Goal: Download file/media

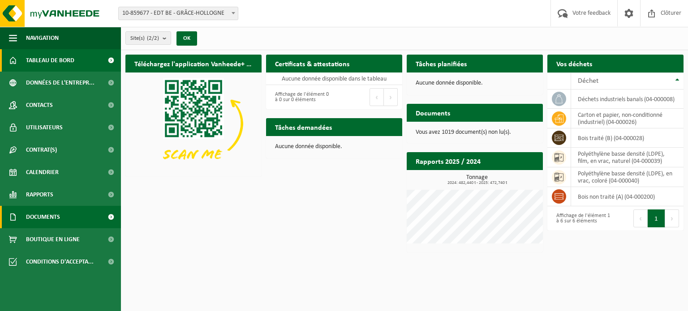
click at [62, 219] on link "Documents" at bounding box center [60, 217] width 121 height 22
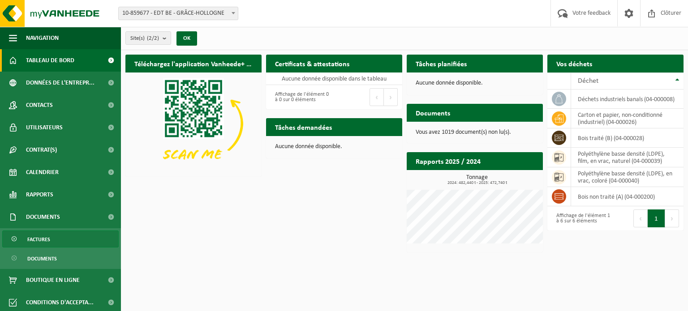
click at [57, 241] on link "Factures" at bounding box center [60, 239] width 116 height 17
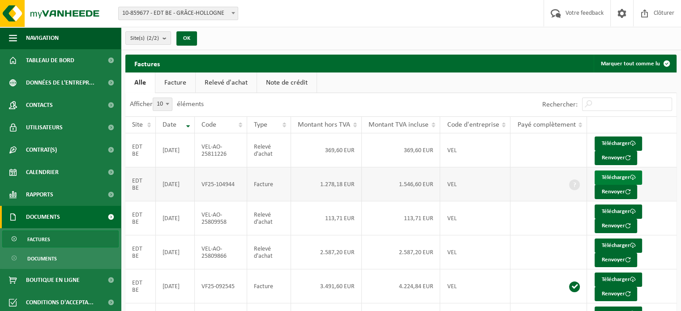
click at [613, 179] on link "Télécharger" at bounding box center [618, 178] width 47 height 14
click at [624, 138] on link "Télécharger" at bounding box center [618, 144] width 47 height 14
click at [628, 178] on link "Télécharger" at bounding box center [618, 178] width 47 height 14
